Goal: Task Accomplishment & Management: Manage account settings

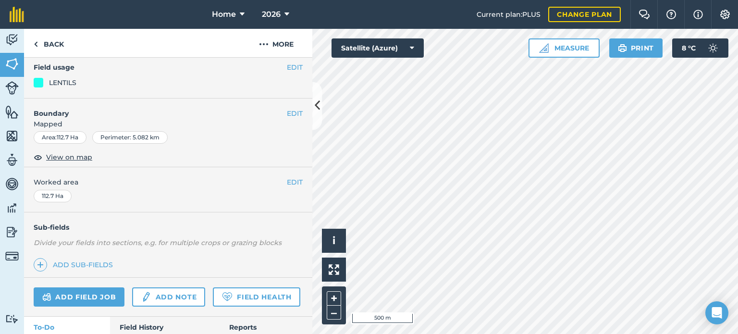
scroll to position [96, 0]
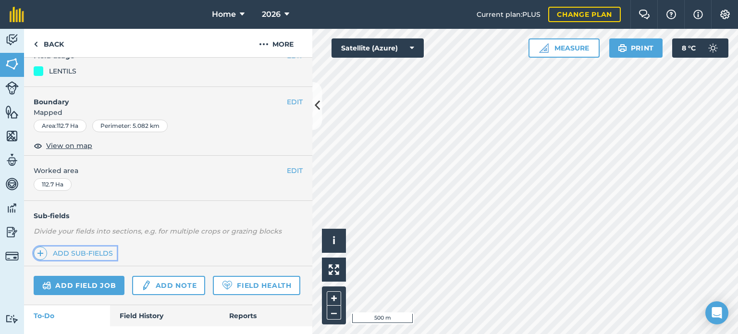
click at [105, 250] on link "Add sub-fields" at bounding box center [75, 252] width 83 height 13
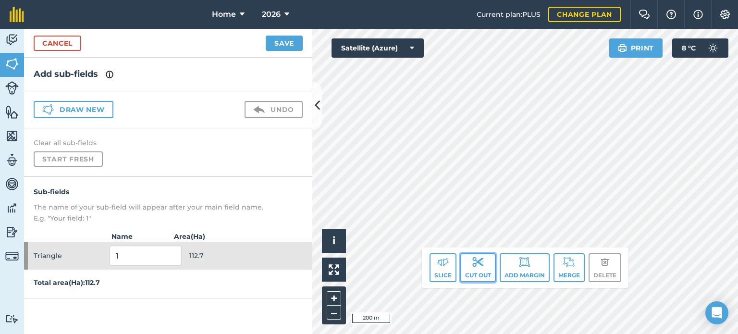
click at [477, 272] on button "Cut out" at bounding box center [478, 267] width 36 height 29
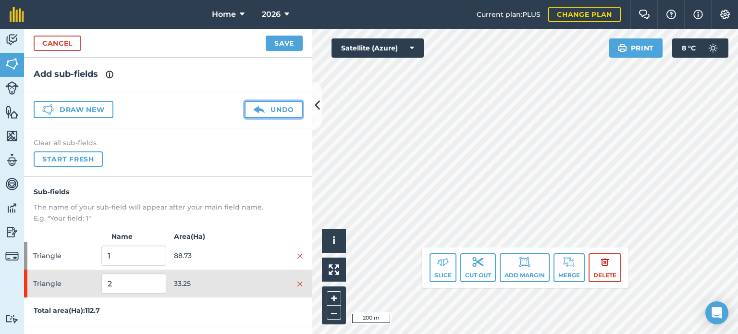
click at [281, 110] on button "Undo" at bounding box center [273, 109] width 58 height 17
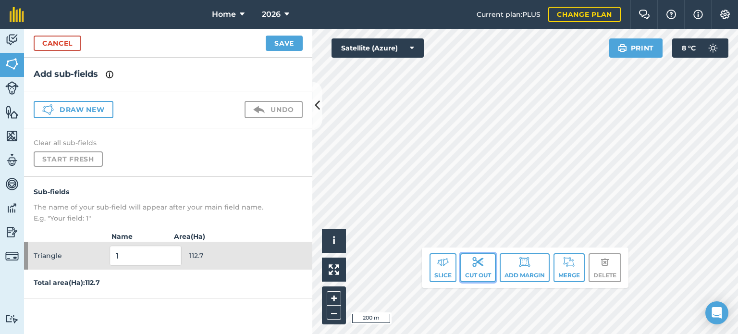
click at [469, 262] on button "Cut out" at bounding box center [478, 267] width 36 height 29
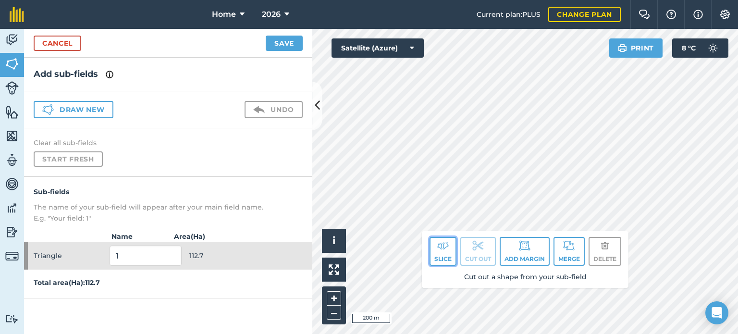
click at [432, 247] on button "Slice" at bounding box center [442, 251] width 27 height 29
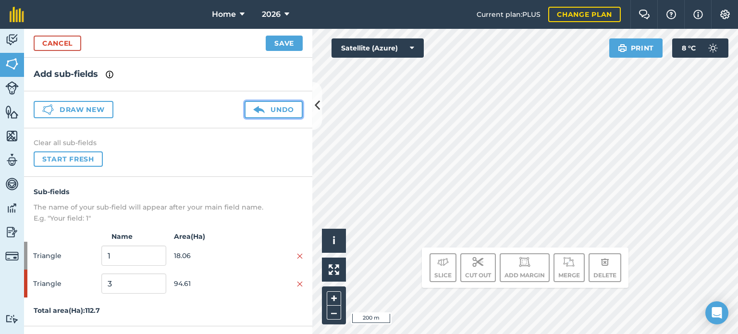
click at [289, 112] on button "Undo" at bounding box center [273, 109] width 58 height 17
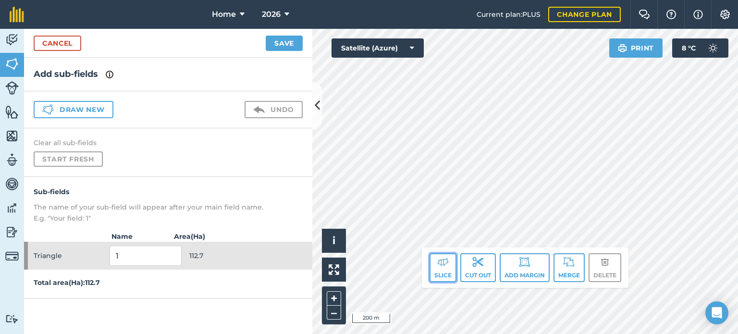
click at [447, 263] on img at bounding box center [443, 262] width 12 height 12
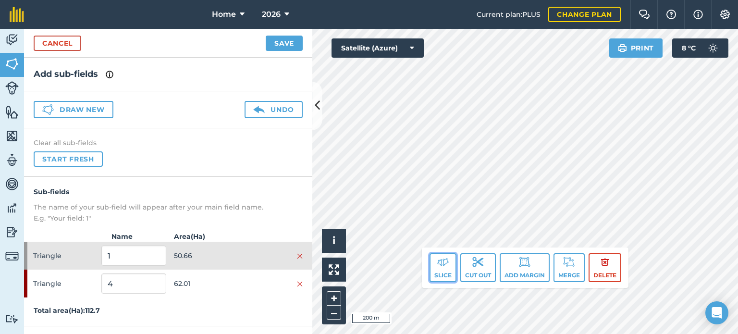
click at [449, 265] on button "Slice" at bounding box center [442, 267] width 27 height 29
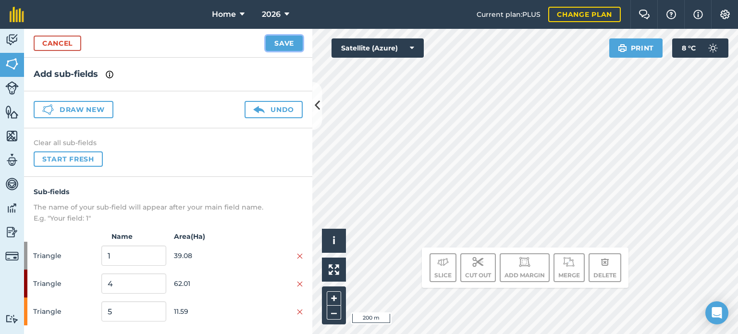
click at [293, 40] on button "Save" at bounding box center [284, 43] width 37 height 15
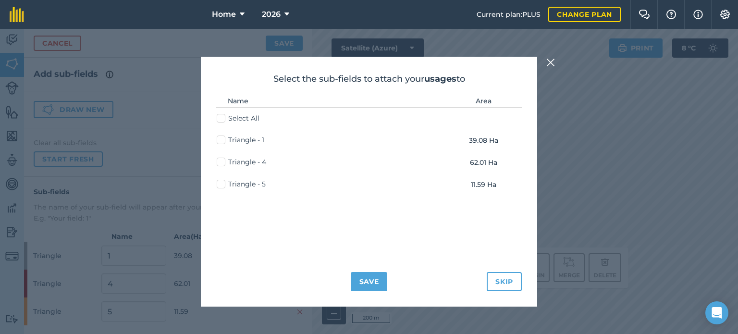
click at [219, 183] on label "Triangle - 5" at bounding box center [241, 184] width 49 height 10
click at [219, 183] on input "Triangle - 5" at bounding box center [220, 182] width 6 height 6
checkbox input "true"
click at [223, 163] on label "Triangle - 4" at bounding box center [241, 162] width 49 height 10
click at [223, 163] on input "Triangle - 4" at bounding box center [220, 160] width 6 height 6
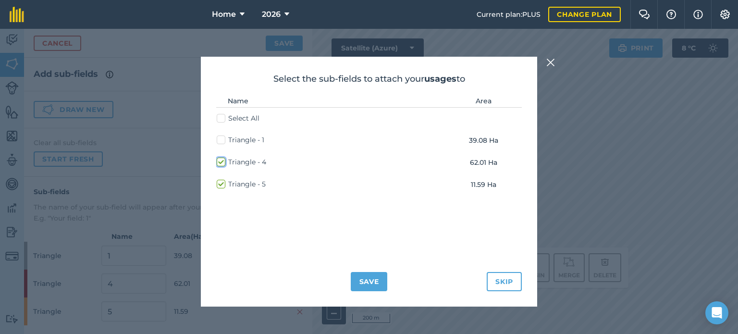
checkbox input "true"
click at [379, 286] on button "Save" at bounding box center [369, 281] width 37 height 19
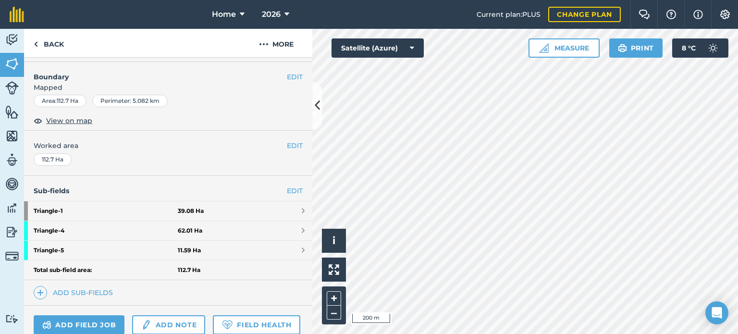
scroll to position [192, 0]
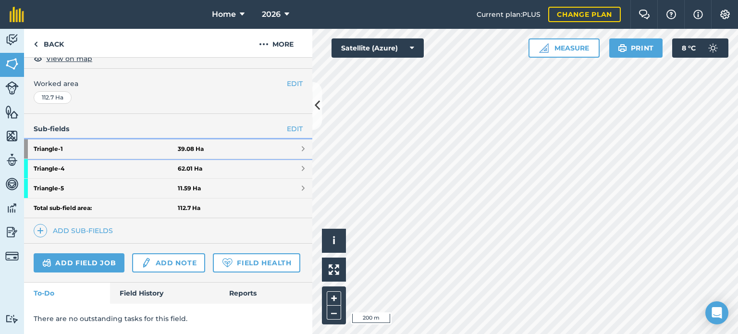
click at [268, 142] on link "Triangle - 1 39.08 Ha" at bounding box center [168, 148] width 288 height 19
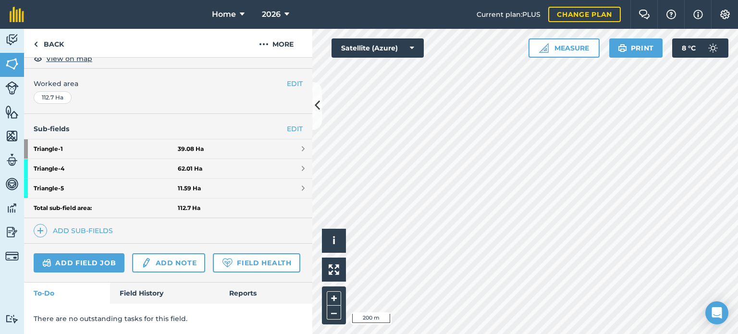
scroll to position [98, 0]
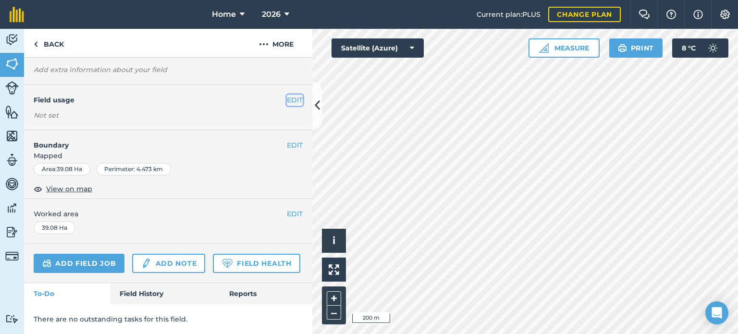
click at [287, 95] on button "EDIT" at bounding box center [295, 100] width 16 height 11
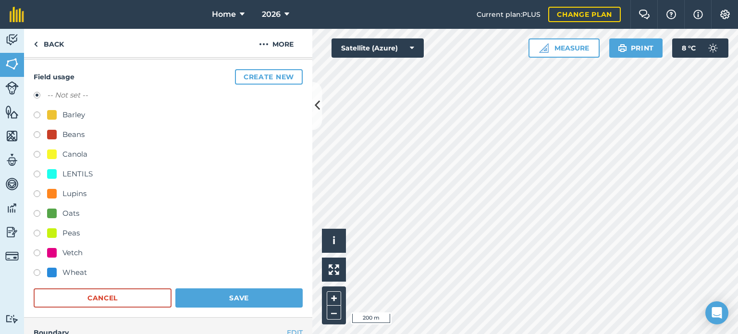
click at [37, 192] on label at bounding box center [40, 195] width 13 height 10
radio input "true"
radio input "false"
click at [206, 300] on button "Save" at bounding box center [238, 297] width 127 height 19
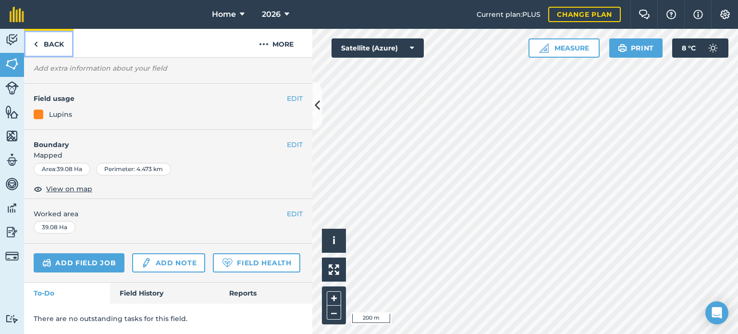
click at [49, 34] on link "Back" at bounding box center [48, 43] width 49 height 28
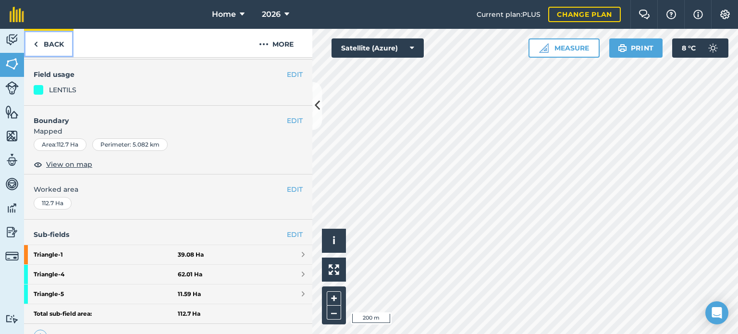
click at [31, 49] on link "Back" at bounding box center [48, 43] width 49 height 28
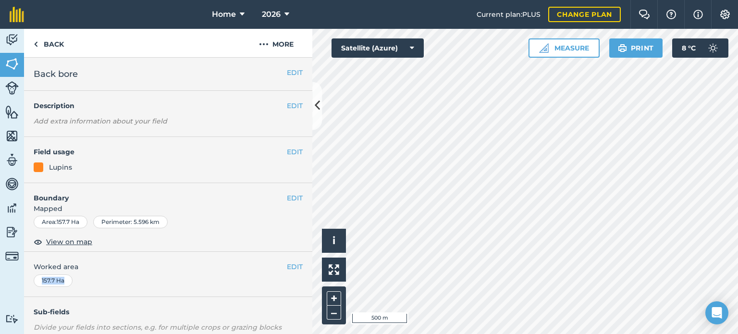
drag, startPoint x: 139, startPoint y: 279, endPoint x: 161, endPoint y: 266, distance: 26.0
click at [161, 266] on div "EDIT Worked area 157.7 Ha" at bounding box center [168, 274] width 288 height 45
click at [191, 274] on div "EDIT Worked area 157.7 Ha" at bounding box center [168, 274] width 288 height 45
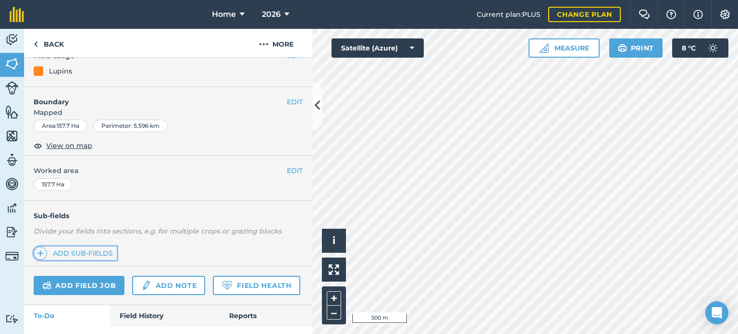
click at [104, 251] on link "Add sub-fields" at bounding box center [75, 252] width 83 height 13
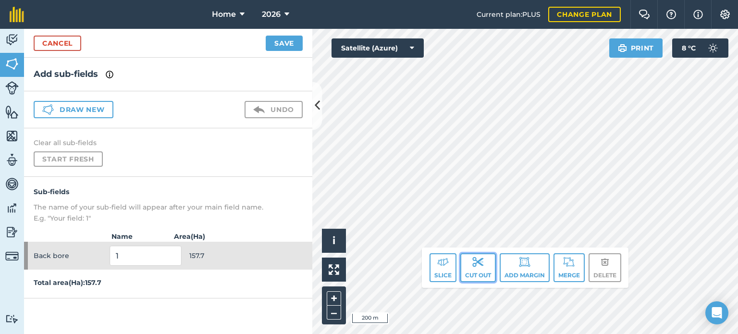
click at [477, 263] on img at bounding box center [478, 262] width 12 height 12
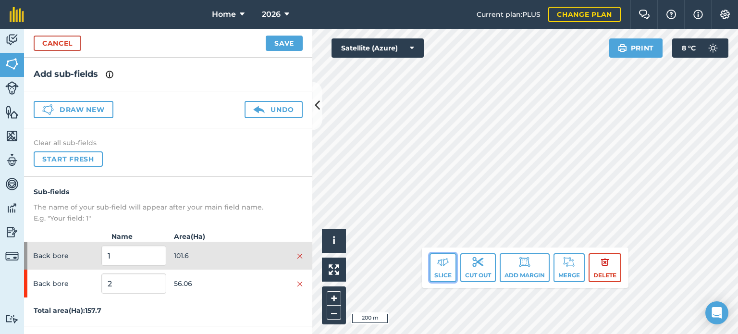
click at [444, 268] on button "Slice" at bounding box center [442, 267] width 27 height 29
click at [469, 261] on button "Cut out" at bounding box center [478, 267] width 36 height 29
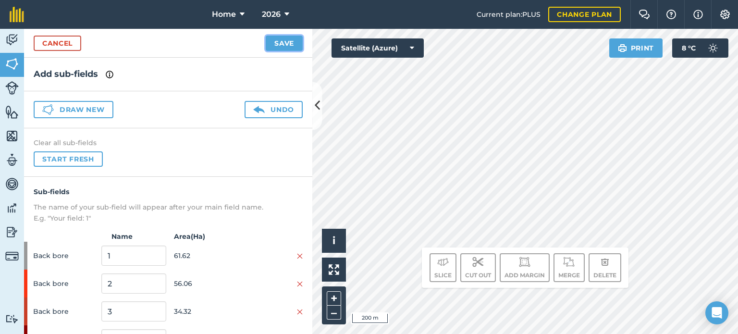
click at [284, 43] on button "Save" at bounding box center [284, 43] width 37 height 15
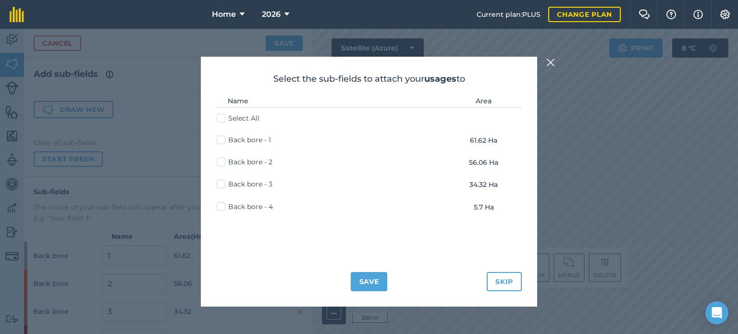
click at [220, 164] on label "Back bore - 2" at bounding box center [245, 162] width 56 height 10
click at [220, 163] on input "Back bore - 2" at bounding box center [220, 160] width 6 height 6
checkbox input "true"
click at [219, 185] on label "Back bore - 3" at bounding box center [245, 184] width 56 height 10
click at [219, 185] on input "Back bore - 3" at bounding box center [220, 182] width 6 height 6
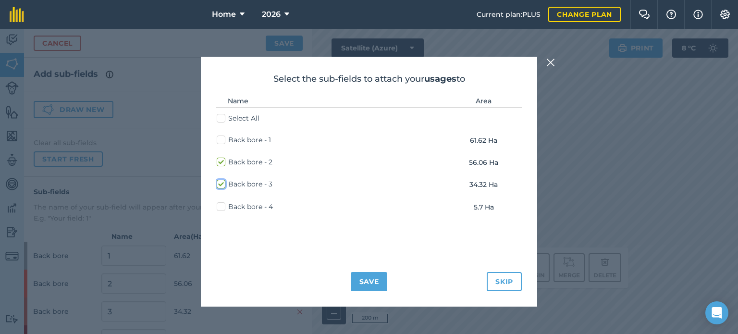
checkbox input "true"
click at [221, 205] on label "Back bore - 4" at bounding box center [245, 207] width 56 height 10
click at [221, 205] on input "Back bore - 4" at bounding box center [220, 205] width 6 height 6
checkbox input "true"
click at [362, 286] on button "Save" at bounding box center [369, 281] width 37 height 19
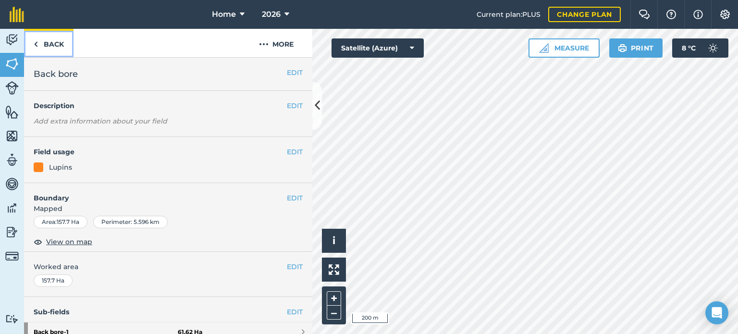
click at [62, 51] on link "Back" at bounding box center [48, 43] width 49 height 28
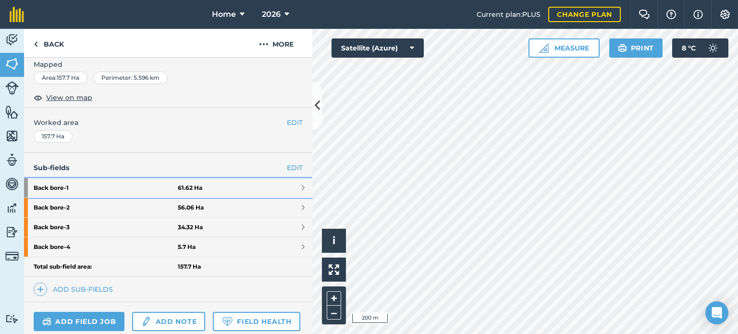
click at [213, 185] on link "Back bore - 1 61.62 Ha" at bounding box center [168, 187] width 288 height 19
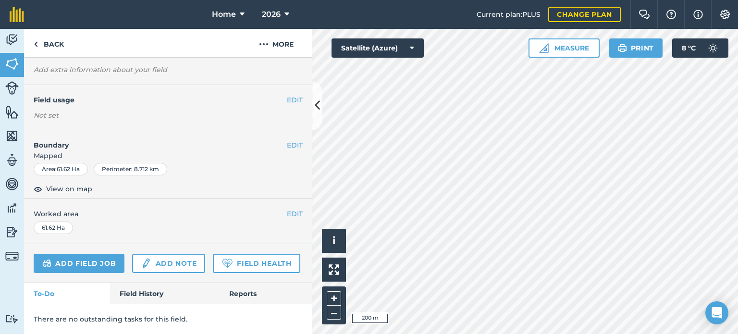
scroll to position [98, 0]
click at [288, 95] on button "EDIT" at bounding box center [295, 100] width 16 height 11
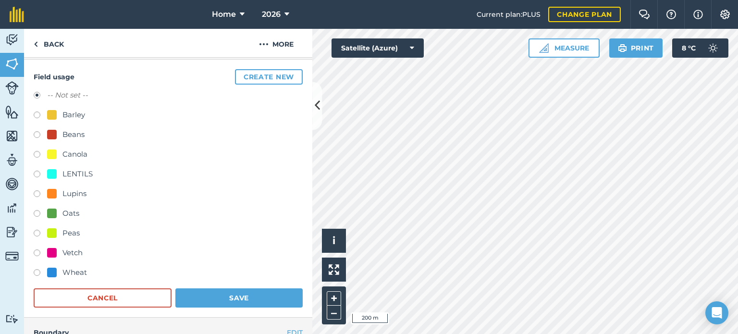
click at [38, 254] on label at bounding box center [40, 254] width 13 height 10
radio input "true"
radio input "false"
click at [262, 301] on button "Save" at bounding box center [238, 297] width 127 height 19
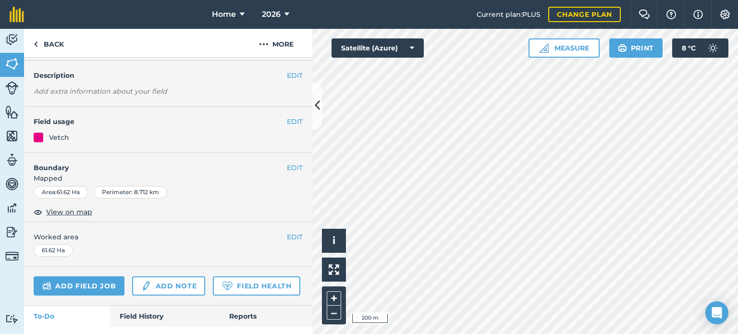
scroll to position [98, 0]
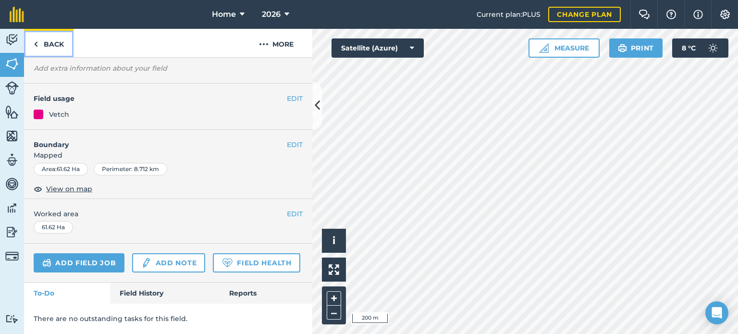
click at [43, 46] on link "Back" at bounding box center [48, 43] width 49 height 28
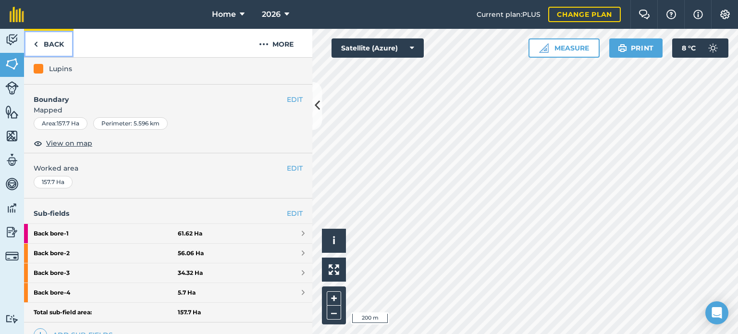
scroll to position [79, 0]
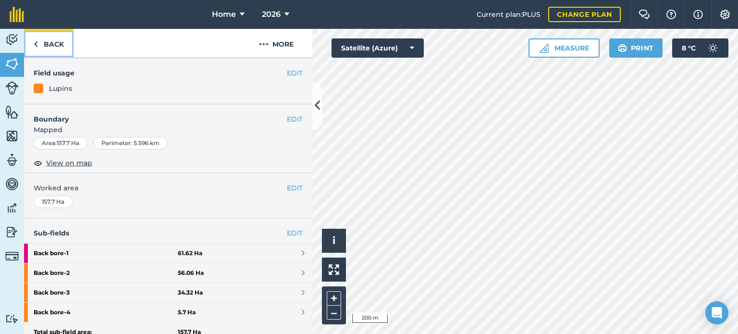
click at [44, 46] on link "Back" at bounding box center [48, 43] width 49 height 28
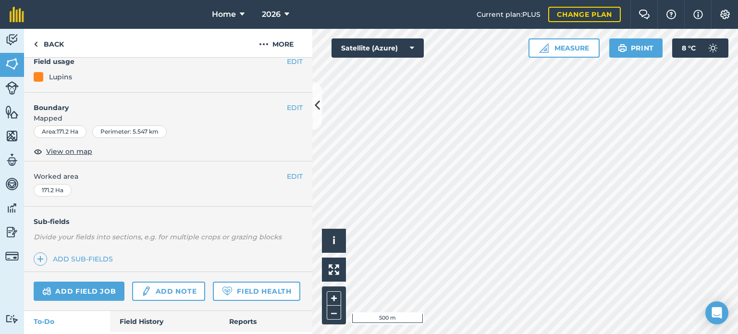
scroll to position [96, 0]
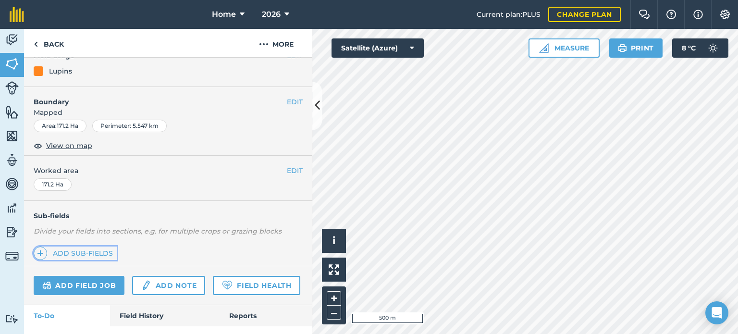
click at [40, 253] on img at bounding box center [40, 253] width 7 height 12
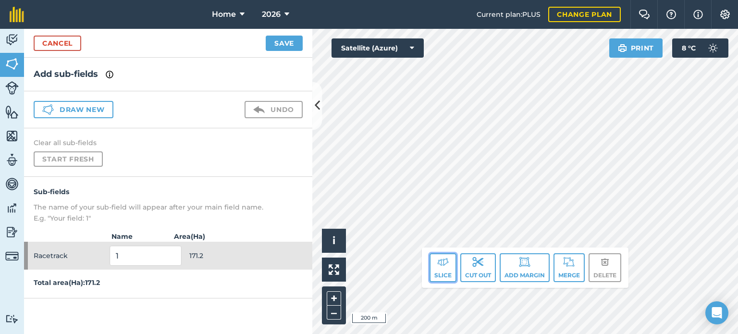
click at [441, 273] on button "Slice" at bounding box center [442, 267] width 27 height 29
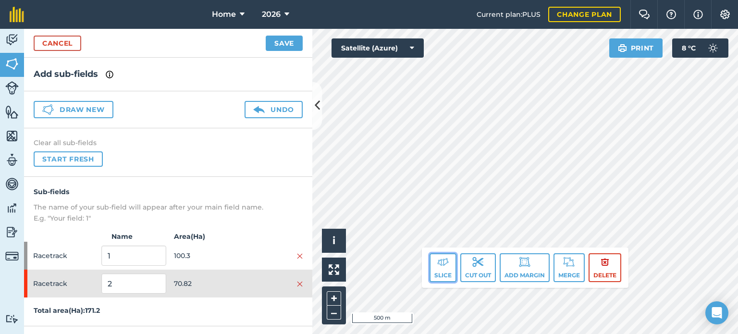
click at [447, 271] on button "Slice" at bounding box center [442, 267] width 27 height 29
click at [473, 260] on img at bounding box center [478, 262] width 12 height 12
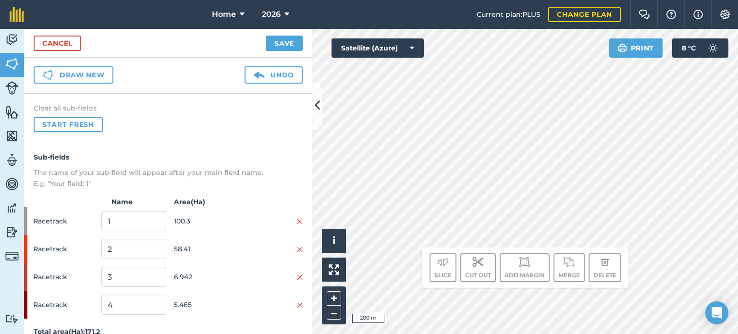
scroll to position [47, 0]
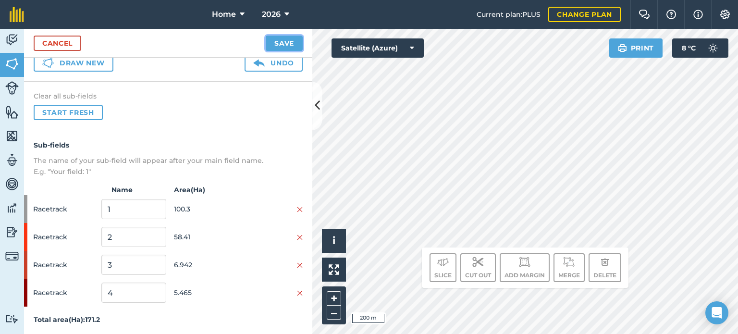
click at [292, 44] on button "Save" at bounding box center [284, 43] width 37 height 15
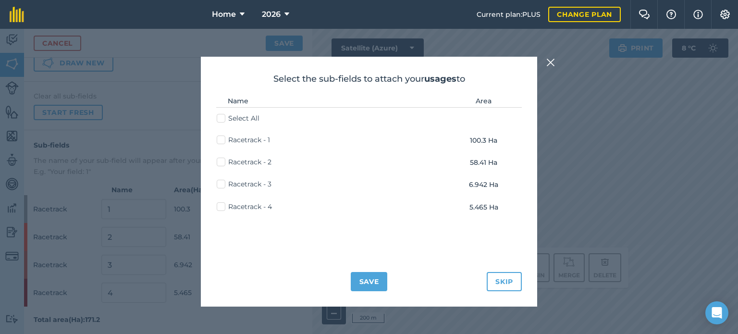
click at [223, 137] on label "Racetrack - 1" at bounding box center [243, 140] width 53 height 10
click at [223, 137] on input "Racetrack - 1" at bounding box center [220, 138] width 6 height 6
checkbox input "true"
click at [221, 186] on label "Racetrack - 3" at bounding box center [244, 184] width 55 height 10
click at [221, 185] on input "Racetrack - 3" at bounding box center [220, 182] width 6 height 6
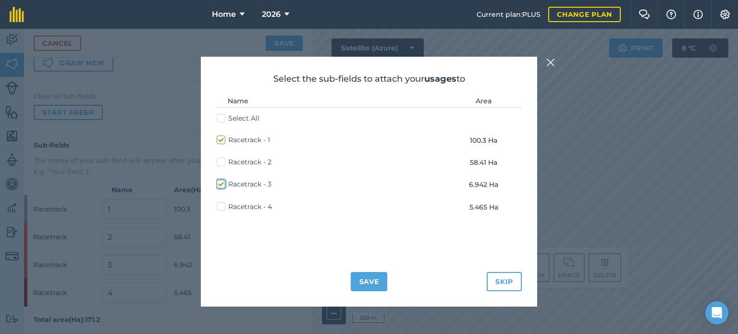
checkbox input "true"
click at [219, 206] on label "Racetrack - 4" at bounding box center [244, 207] width 55 height 10
click at [219, 206] on input "Racetrack - 4" at bounding box center [220, 205] width 6 height 6
checkbox input "true"
click at [380, 284] on button "Save" at bounding box center [369, 281] width 37 height 19
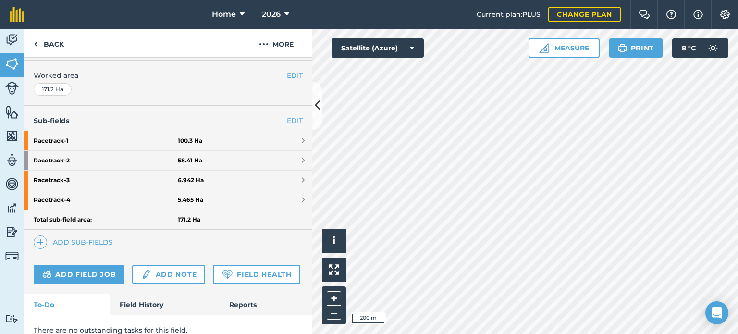
scroll to position [227, 0]
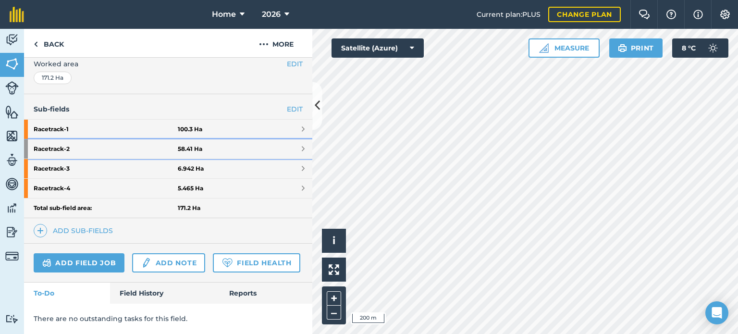
click at [169, 139] on strong "Racetrack - 2" at bounding box center [106, 148] width 144 height 19
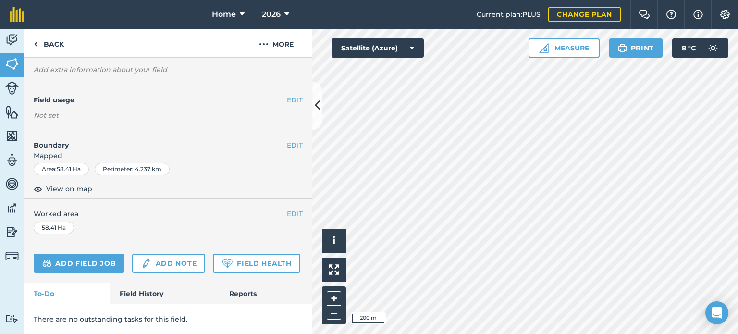
scroll to position [98, 0]
click at [290, 95] on button "EDIT" at bounding box center [295, 100] width 16 height 11
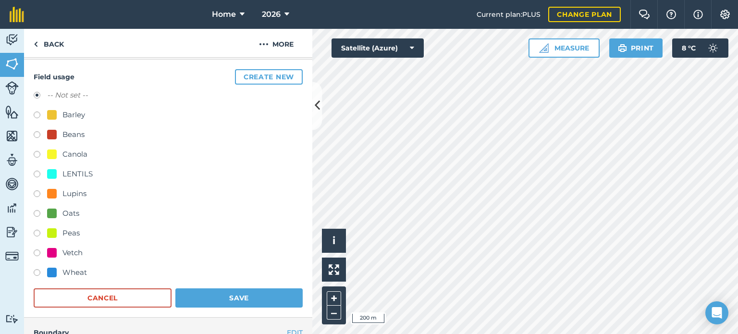
click at [36, 174] on label at bounding box center [40, 176] width 13 height 10
radio input "true"
radio input "false"
click at [222, 299] on button "Save" at bounding box center [238, 297] width 127 height 19
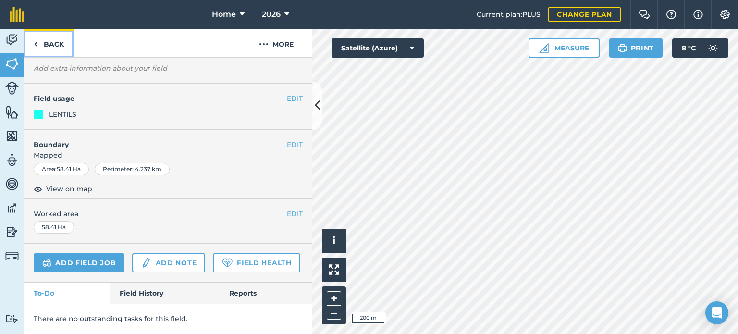
click at [61, 47] on link "Back" at bounding box center [48, 43] width 49 height 28
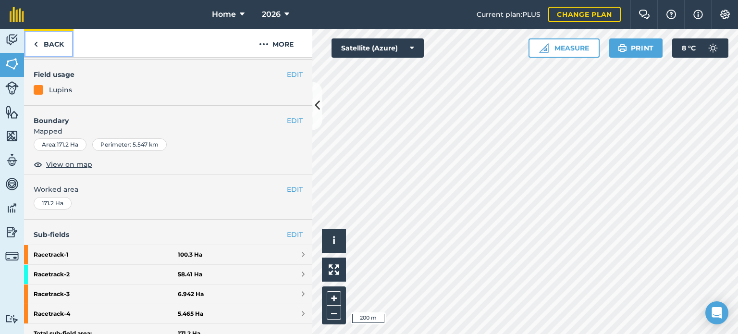
click at [61, 47] on link "Back" at bounding box center [48, 43] width 49 height 28
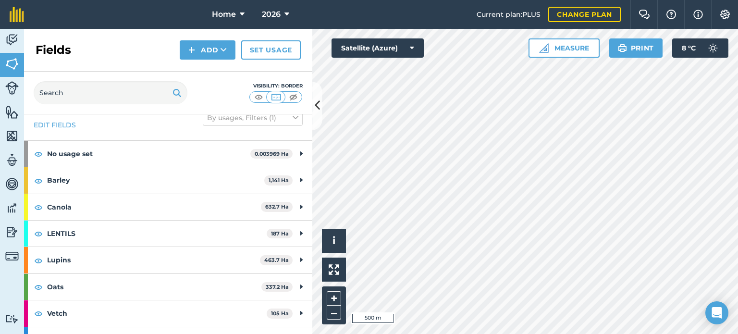
scroll to position [37, 0]
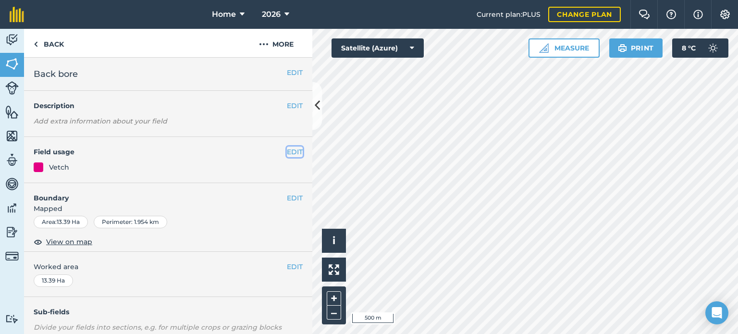
click at [290, 154] on button "EDIT" at bounding box center [295, 152] width 16 height 11
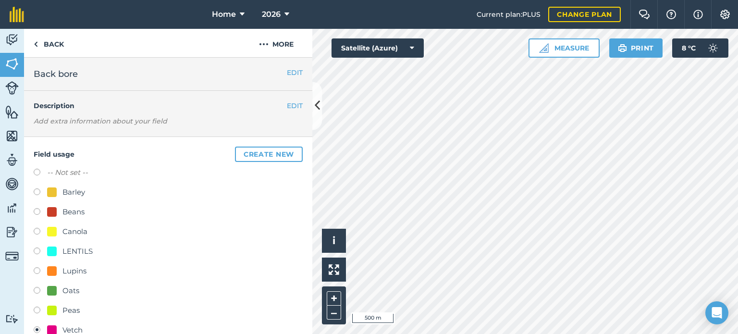
click at [37, 269] on label at bounding box center [40, 272] width 13 height 10
radio input "true"
radio input "false"
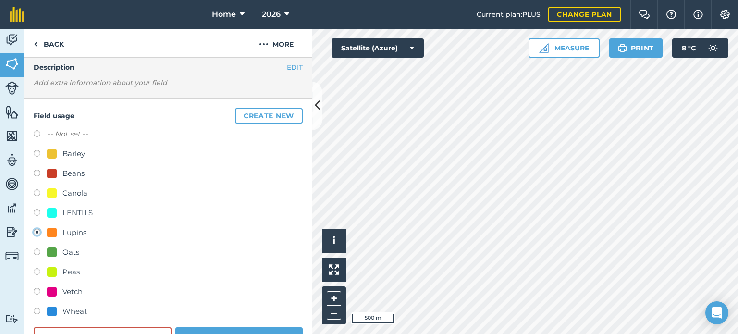
scroll to position [96, 0]
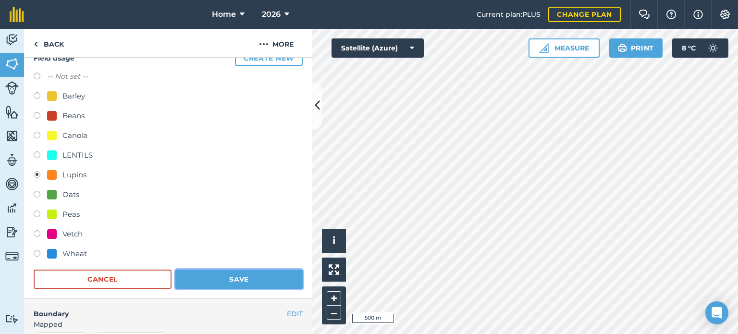
click at [261, 282] on button "Save" at bounding box center [238, 278] width 127 height 19
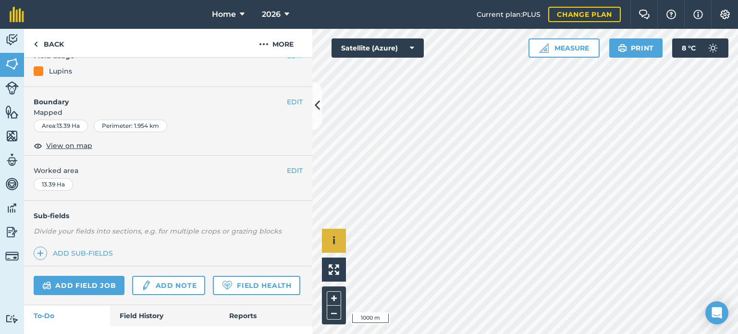
click at [338, 249] on div "Click to start drawing i © 2025 TomTom, Microsoft 1000 m + –" at bounding box center [525, 181] width 426 height 305
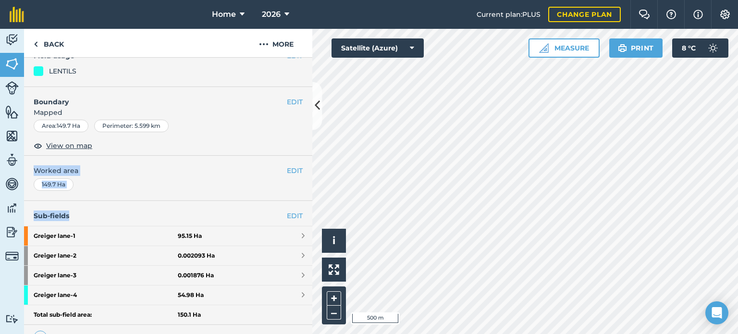
drag, startPoint x: 162, startPoint y: 208, endPoint x: 208, endPoint y: 129, distance: 91.0
click at [208, 129] on div "EDIT Greiger lane EDIT Description Add extra information about your field EDIT …" at bounding box center [168, 196] width 288 height 276
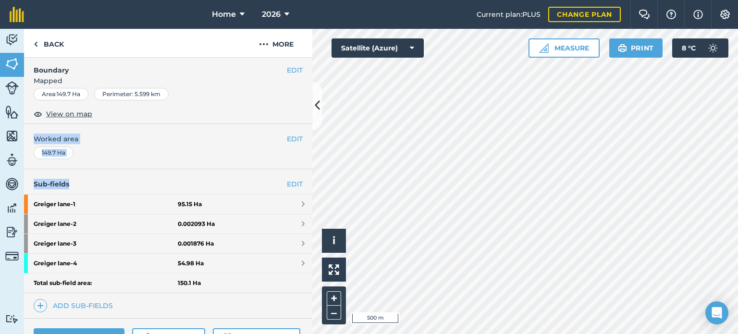
scroll to position [144, 0]
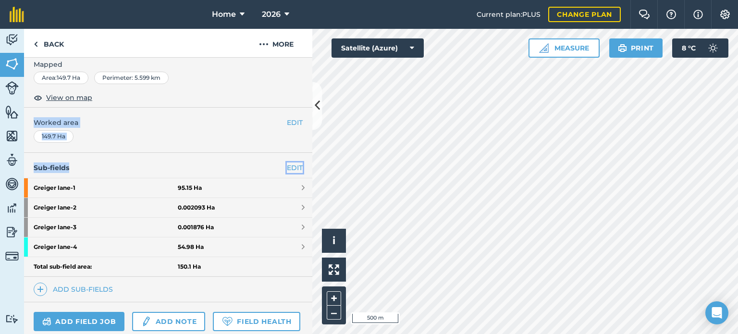
click at [287, 168] on link "EDIT" at bounding box center [295, 167] width 16 height 11
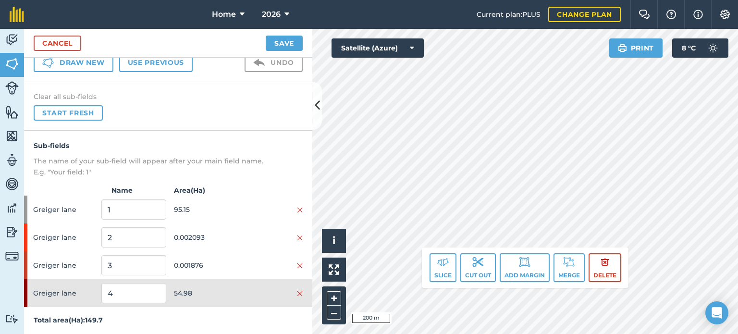
scroll to position [49, 0]
click at [297, 292] on img at bounding box center [300, 293] width 6 height 8
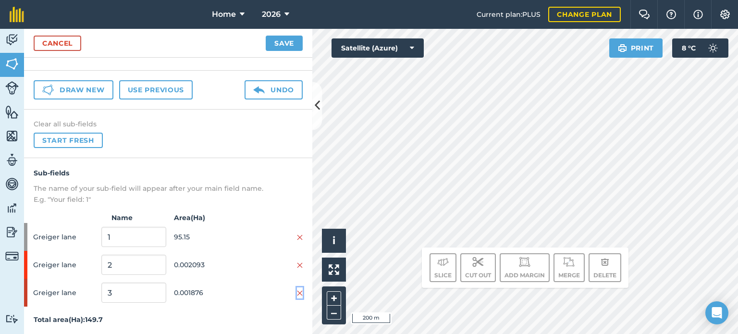
click at [297, 292] on img at bounding box center [300, 293] width 6 height 8
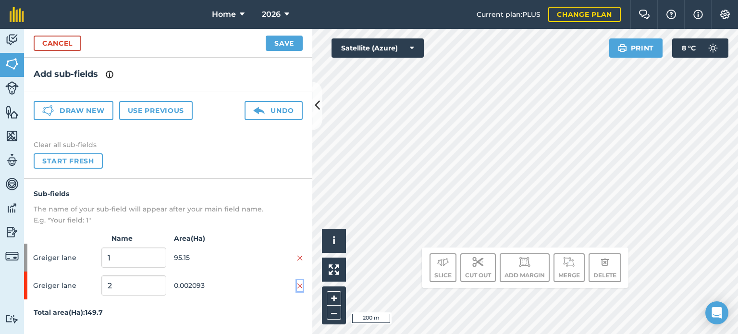
click at [300, 284] on img at bounding box center [300, 286] width 6 height 8
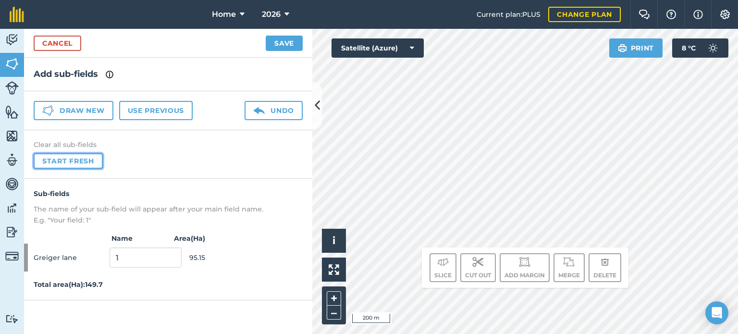
click at [94, 161] on button "Start fresh" at bounding box center [68, 160] width 69 height 15
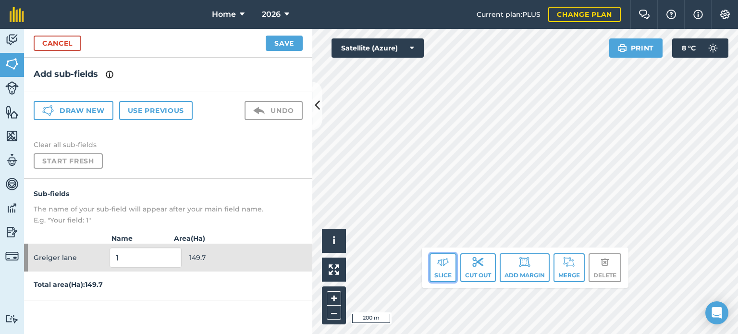
click at [445, 270] on button "Slice" at bounding box center [442, 267] width 27 height 29
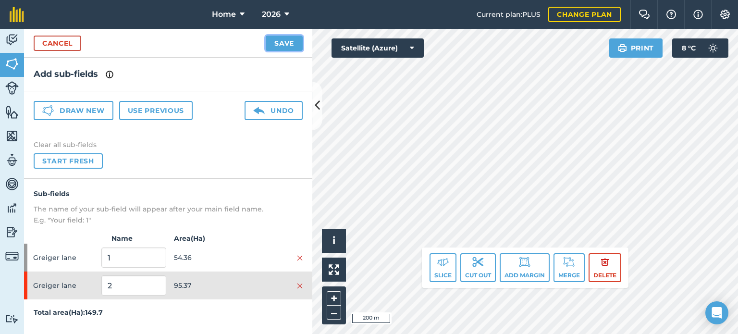
click at [279, 42] on button "Save" at bounding box center [284, 43] width 37 height 15
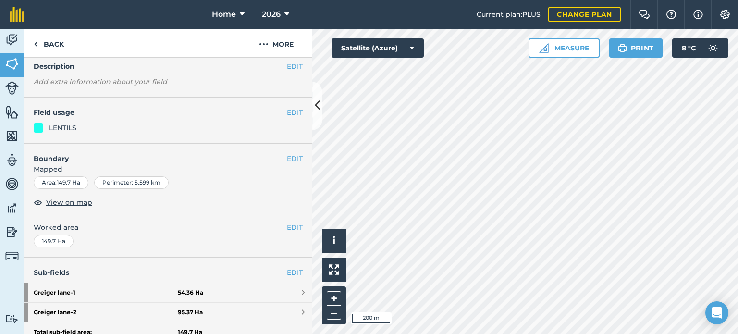
scroll to position [96, 0]
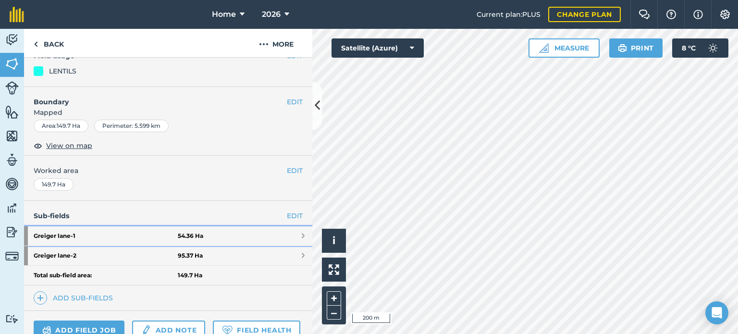
click at [302, 234] on span at bounding box center [303, 236] width 3 height 8
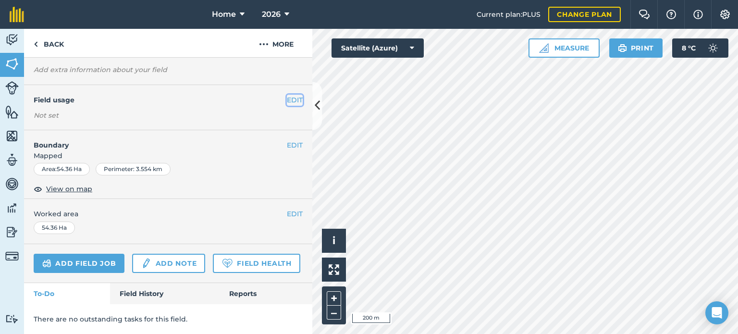
click at [287, 95] on button "EDIT" at bounding box center [295, 100] width 16 height 11
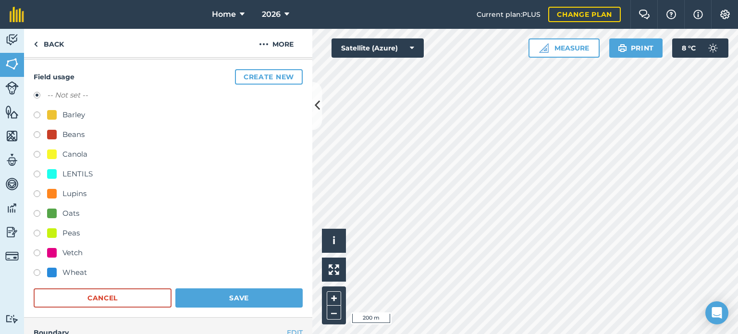
click at [39, 173] on label at bounding box center [40, 176] width 13 height 10
radio input "true"
radio input "false"
click at [221, 302] on button "Save" at bounding box center [238, 297] width 127 height 19
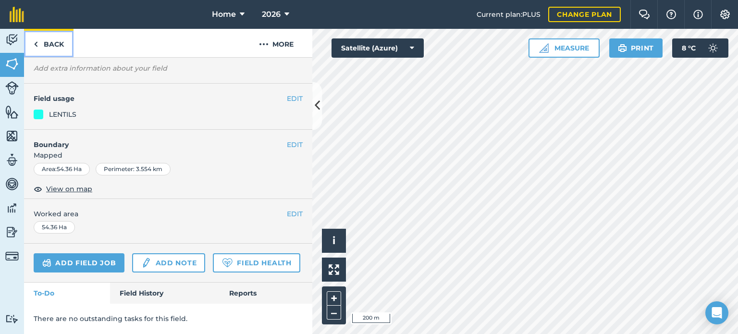
click at [45, 46] on link "Back" at bounding box center [48, 43] width 49 height 28
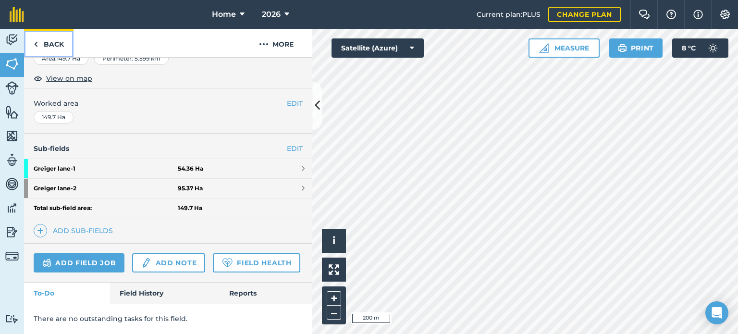
scroll to position [173, 0]
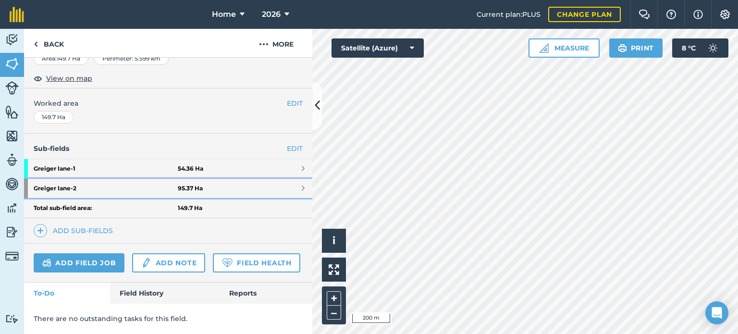
click at [302, 184] on span at bounding box center [303, 188] width 3 height 8
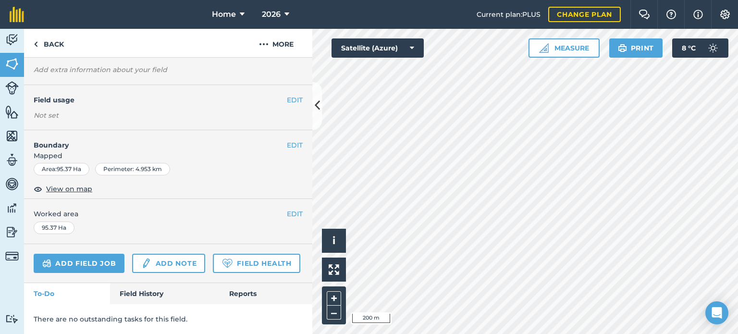
scroll to position [98, 0]
click at [287, 95] on button "EDIT" at bounding box center [295, 100] width 16 height 11
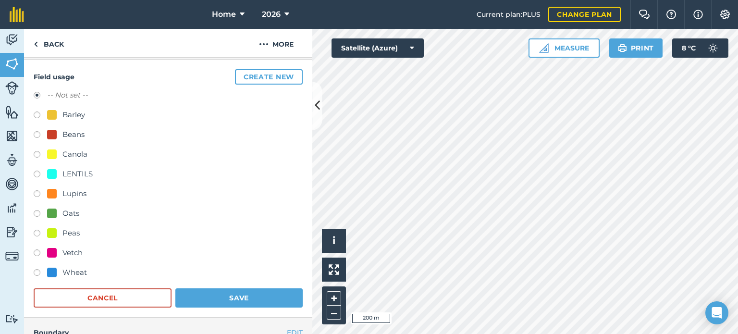
click at [34, 192] on label at bounding box center [40, 195] width 13 height 10
radio input "true"
radio input "false"
click at [214, 293] on button "Save" at bounding box center [238, 297] width 127 height 19
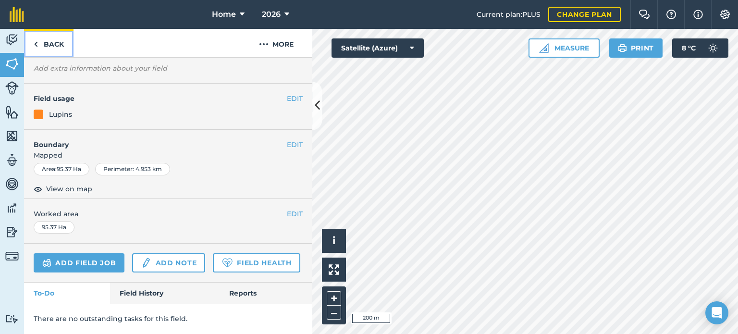
click at [51, 44] on link "Back" at bounding box center [48, 43] width 49 height 28
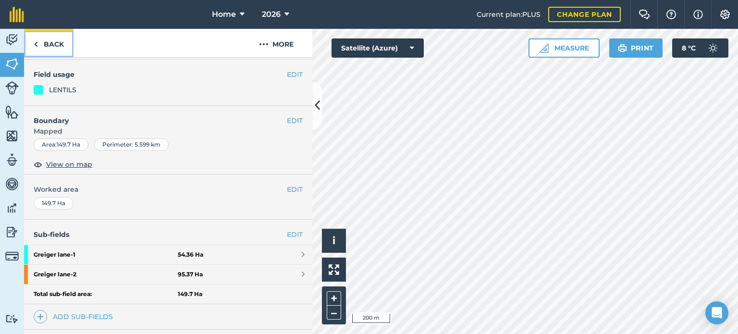
click at [51, 44] on link "Back" at bounding box center [48, 43] width 49 height 28
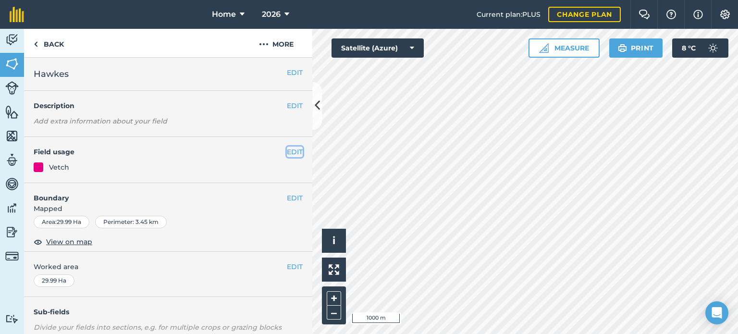
click at [291, 151] on button "EDIT" at bounding box center [295, 152] width 16 height 11
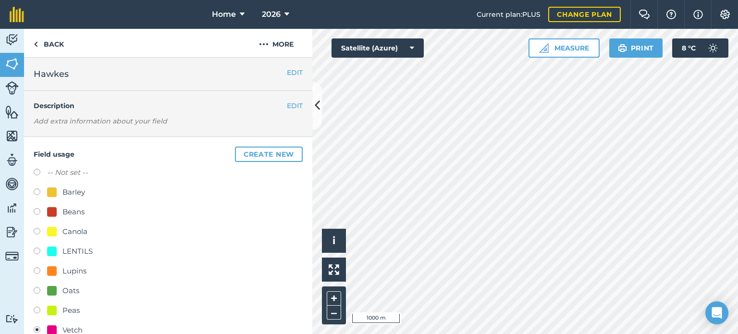
click at [37, 191] on label at bounding box center [40, 193] width 13 height 10
radio input "true"
radio input "false"
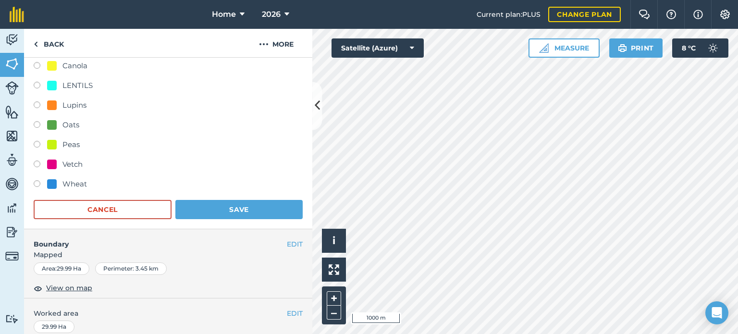
scroll to position [192, 0]
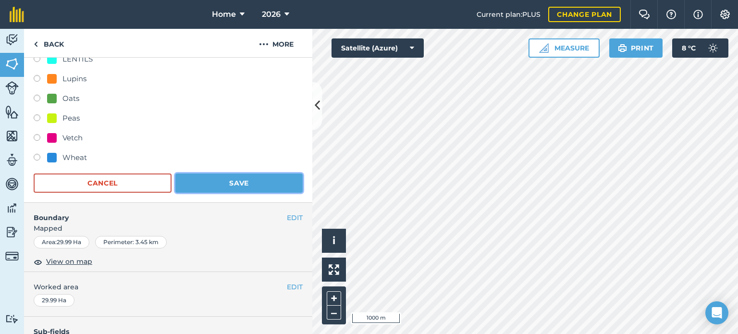
click at [250, 185] on button "Save" at bounding box center [238, 182] width 127 height 19
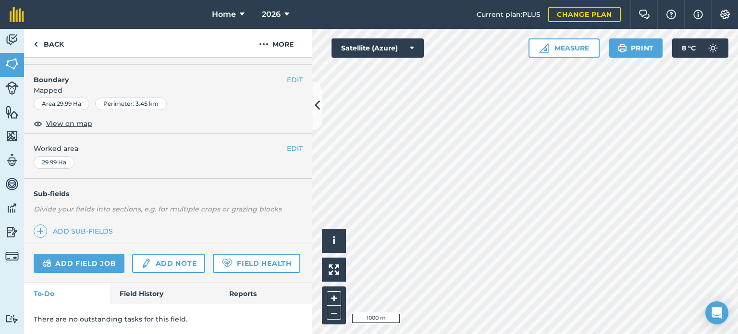
scroll to position [144, 0]
click at [58, 48] on link "Back" at bounding box center [48, 43] width 49 height 28
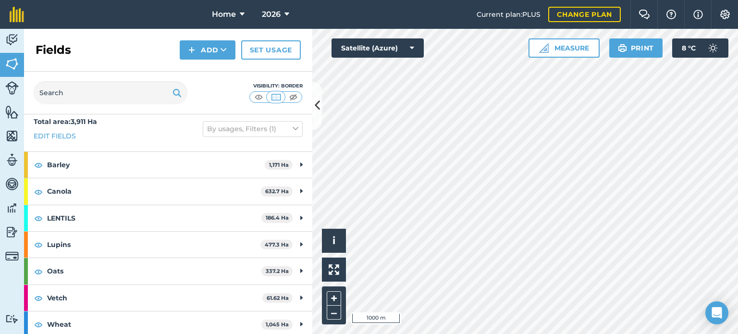
scroll to position [10, 0]
